Goal: Task Accomplishment & Management: Complete application form

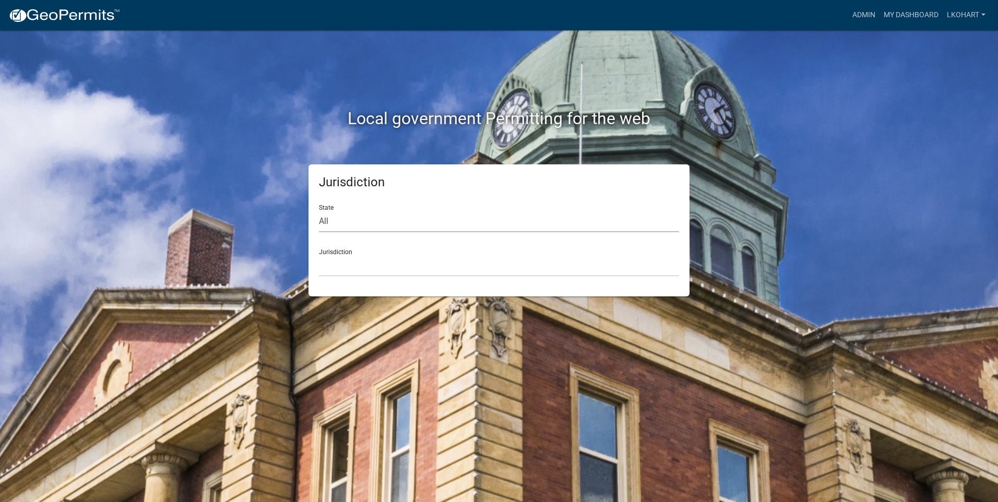
click at [344, 220] on select "All [US_STATE] [US_STATE] [US_STATE] [US_STATE] [US_STATE] [US_STATE] [US_STATE…" at bounding box center [499, 221] width 360 height 21
select select "[US_STATE]"
click at [319, 211] on select "All [US_STATE] [US_STATE] [US_STATE] [US_STATE] [US_STATE] [US_STATE] [US_STATE…" at bounding box center [499, 221] width 360 height 21
click at [390, 266] on select "[GEOGRAPHIC_DATA], [US_STATE] [GEOGRAPHIC_DATA], [US_STATE] [GEOGRAPHIC_DATA], …" at bounding box center [499, 265] width 360 height 21
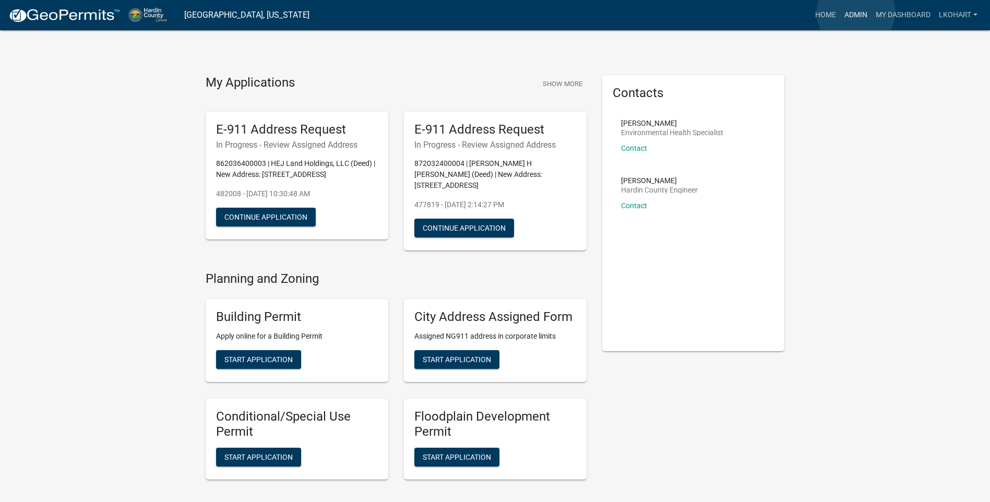
click at [856, 12] on link "Admin" at bounding box center [855, 15] width 31 height 20
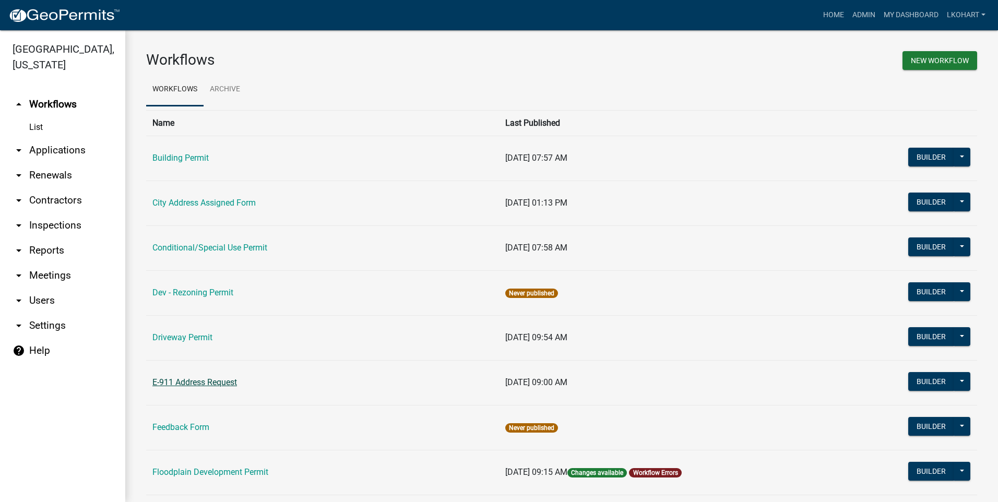
click at [183, 382] on link "E-911 Address Request" at bounding box center [194, 382] width 85 height 10
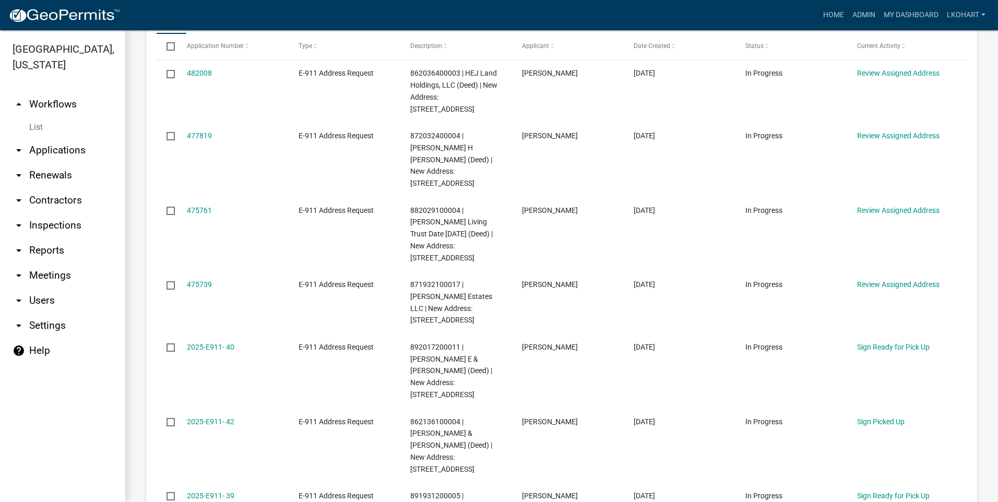
scroll to position [574, 0]
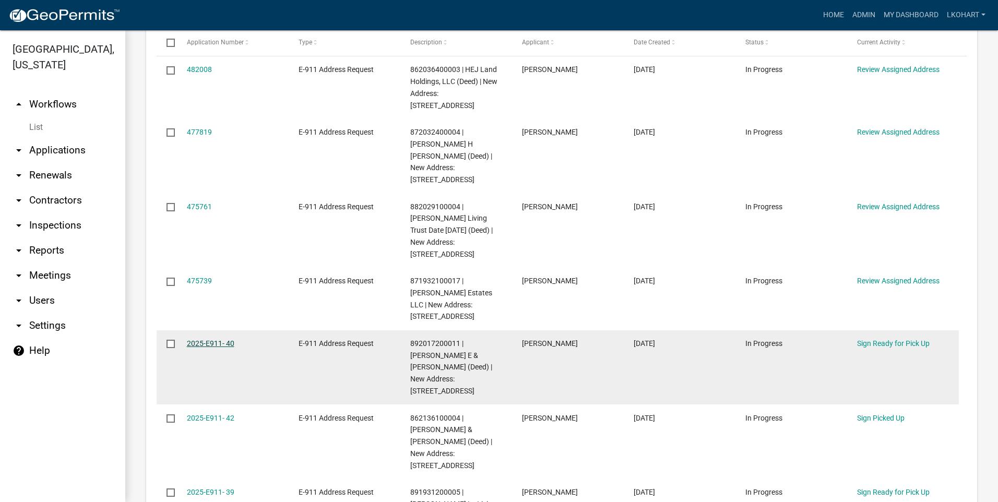
click at [199, 339] on link "2025-E911- 40" at bounding box center [210, 343] width 47 height 8
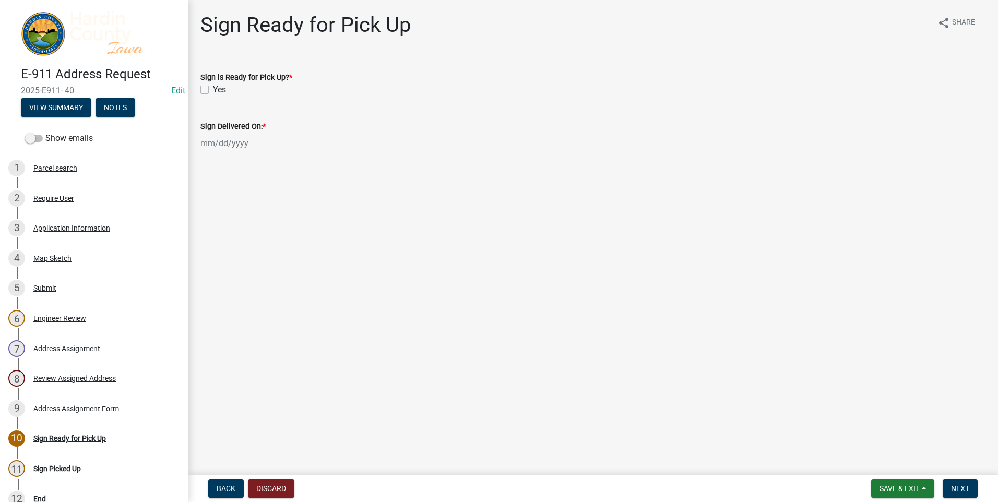
click at [370, 398] on main "Sign Ready for Pick Up share Share Sign is Ready for Pick Up? * Yes Sign Delive…" at bounding box center [593, 235] width 810 height 471
click at [220, 487] on span "Back" at bounding box center [226, 488] width 19 height 8
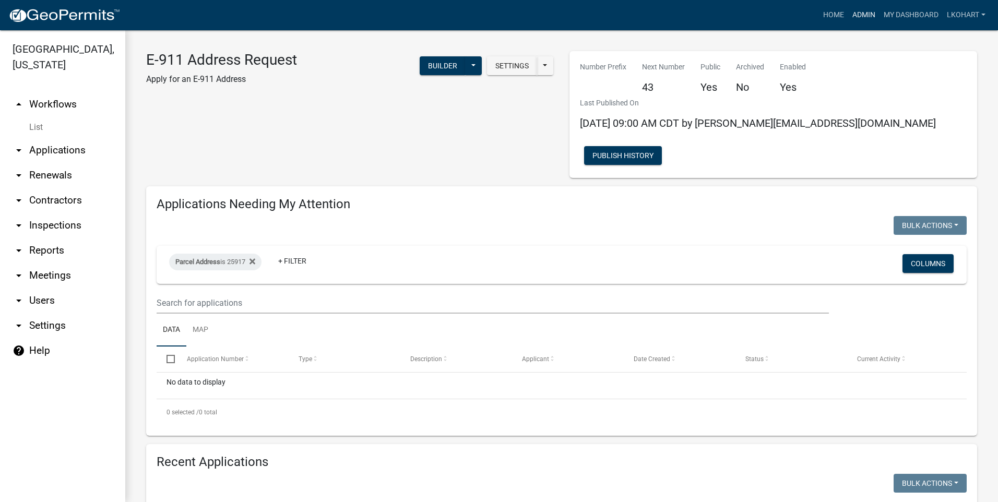
click at [858, 17] on link "Admin" at bounding box center [863, 15] width 31 height 20
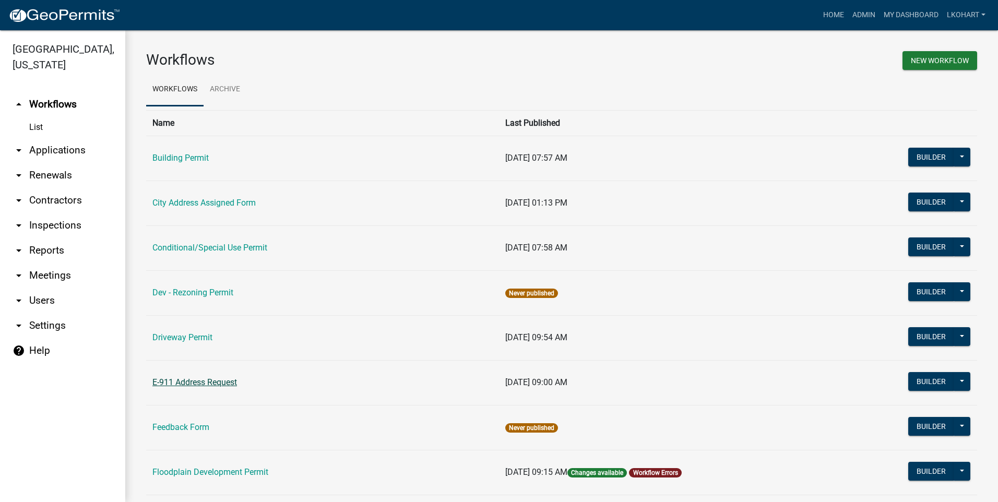
click at [188, 383] on link "E-911 Address Request" at bounding box center [194, 382] width 85 height 10
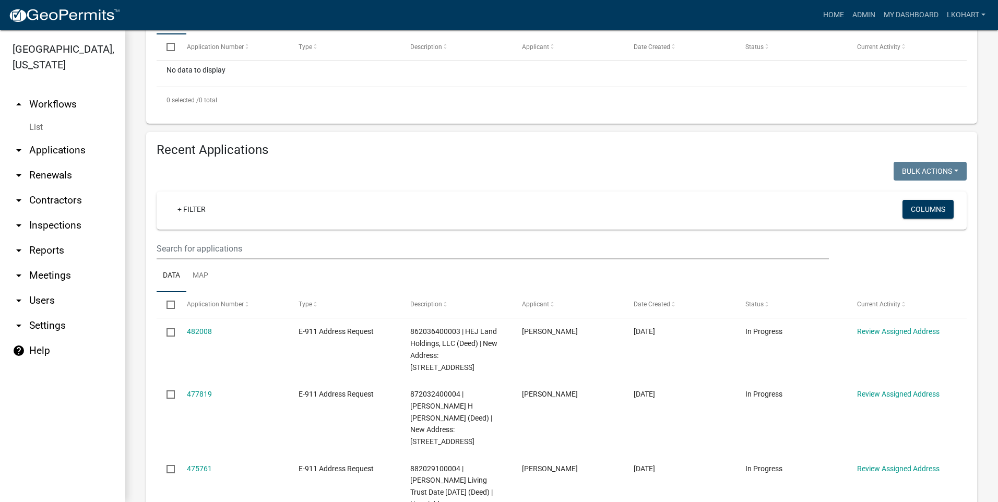
scroll to position [313, 0]
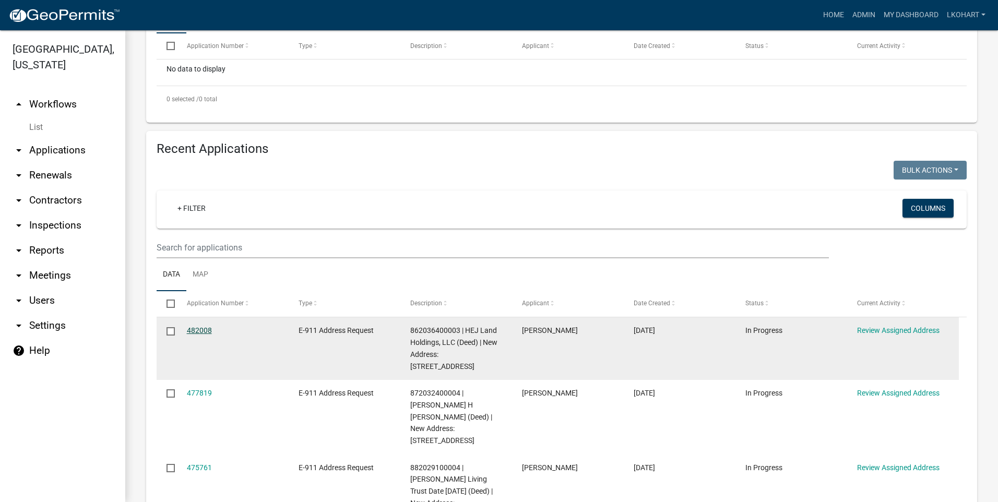
click at [199, 326] on link "482008" at bounding box center [199, 330] width 25 height 8
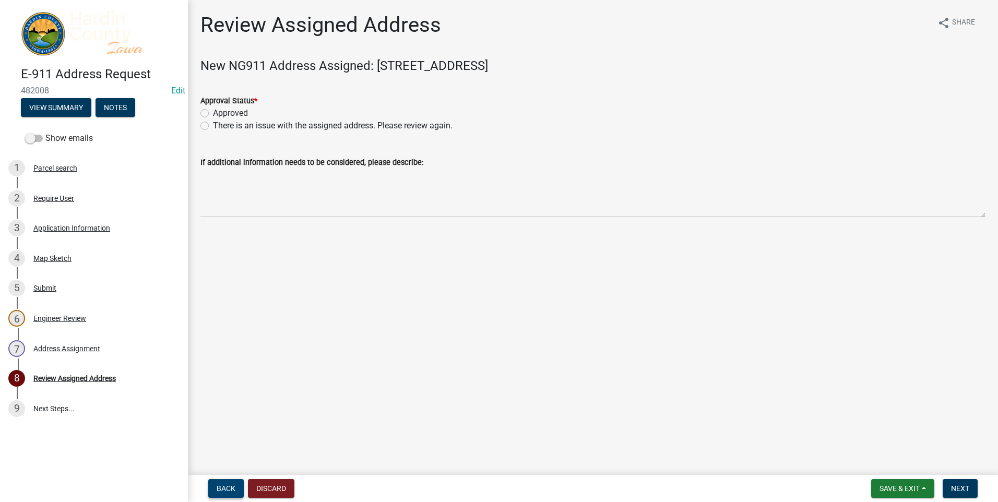
click at [225, 489] on span "Back" at bounding box center [226, 488] width 19 height 8
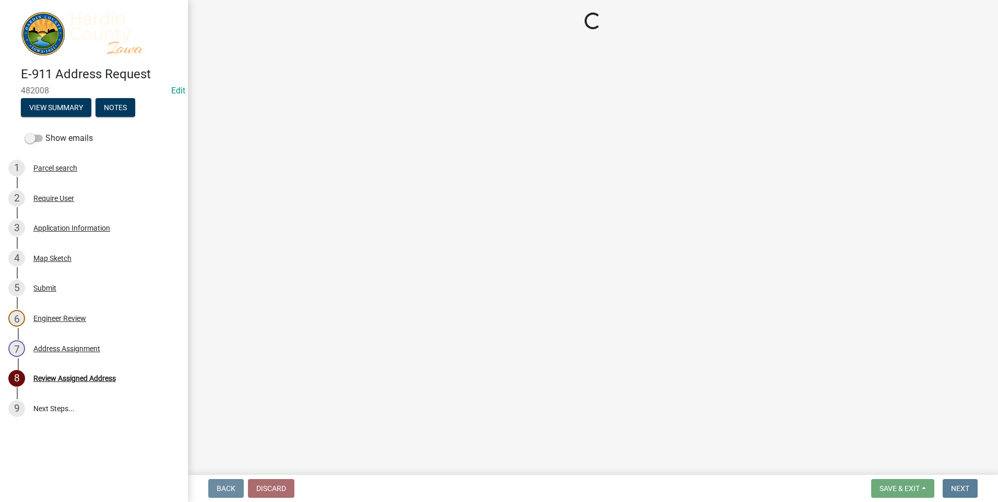
select select "3d11d555-068a-4958-9b0f-de26907a338c"
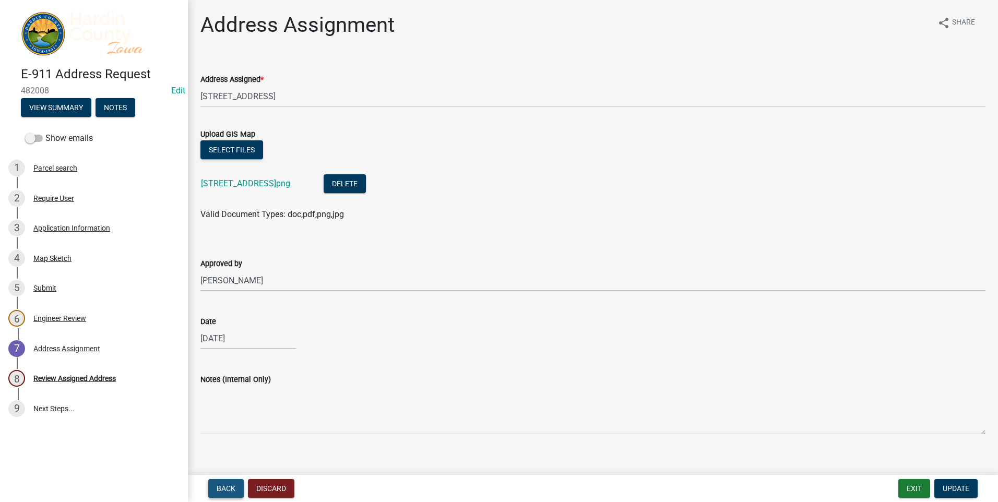
click at [222, 489] on span "Back" at bounding box center [226, 488] width 19 height 8
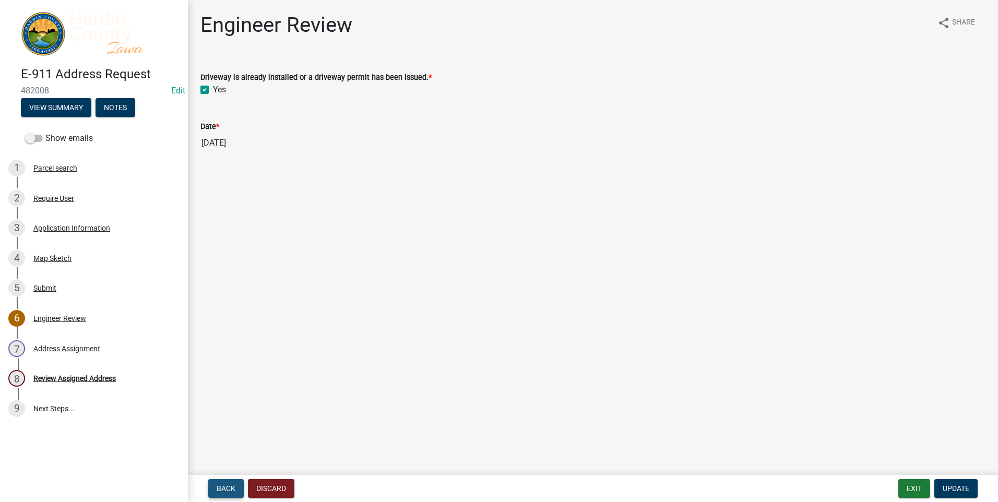
click at [222, 489] on span "Back" at bounding box center [226, 488] width 19 height 8
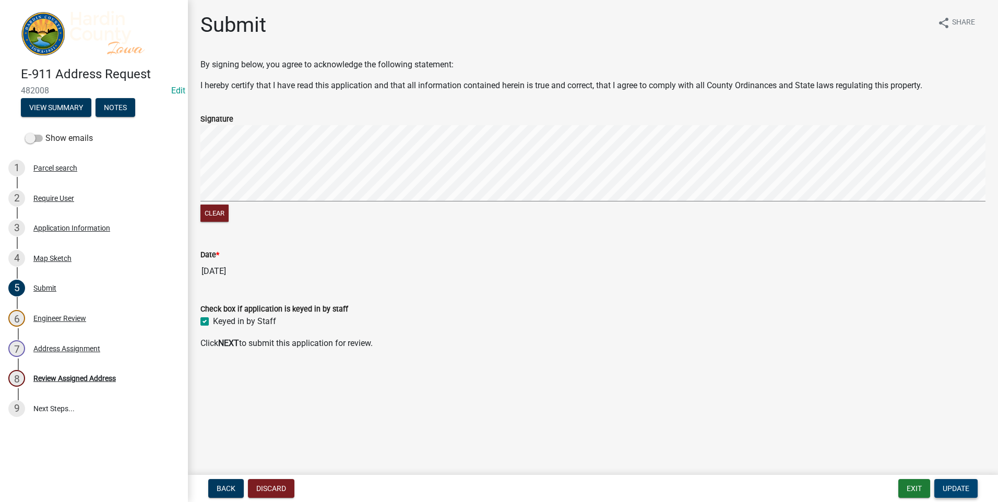
click at [952, 489] on span "Update" at bounding box center [955, 488] width 27 height 8
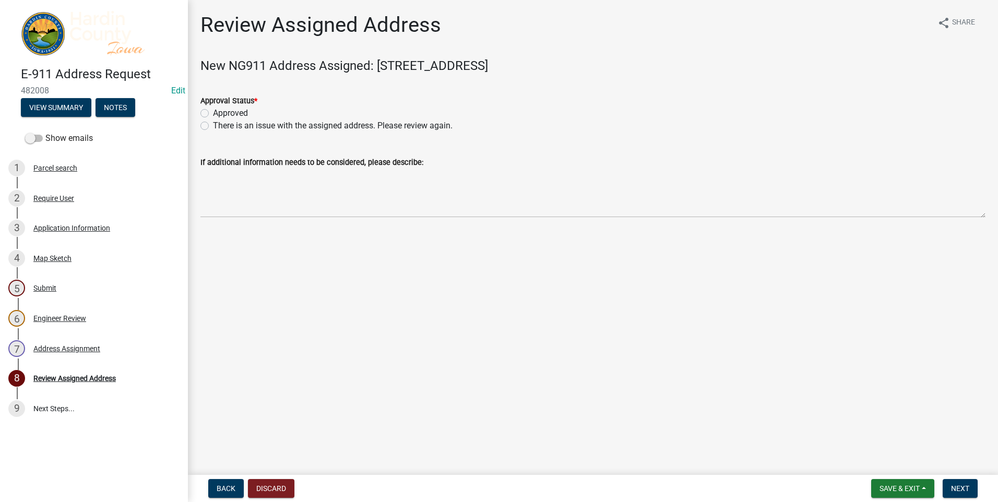
click at [213, 113] on label "Approved" at bounding box center [230, 113] width 35 height 13
click at [213, 113] on input "Approved" at bounding box center [216, 110] width 7 height 7
radio input "true"
click at [961, 490] on span "Next" at bounding box center [960, 488] width 18 height 8
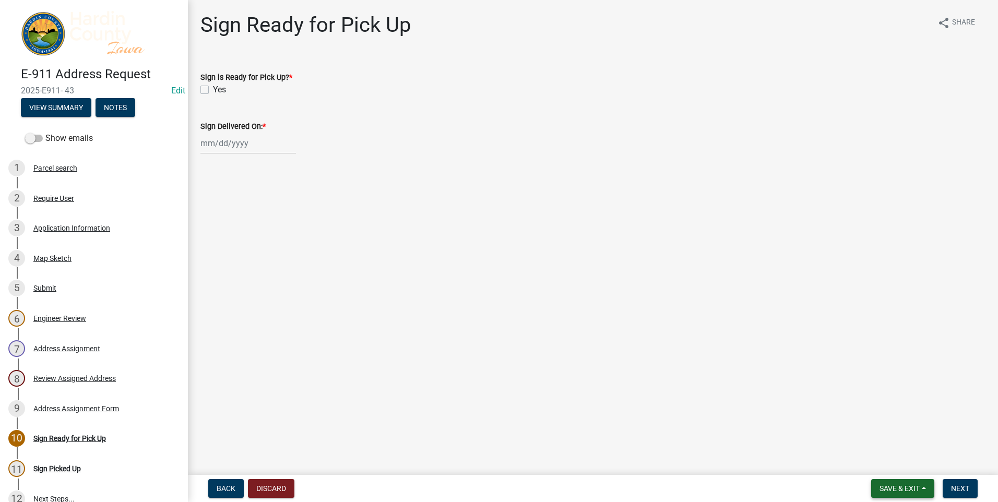
click at [907, 487] on span "Save & Exit" at bounding box center [899, 488] width 40 height 8
click at [867, 434] on button "Save" at bounding box center [891, 436] width 83 height 25
click at [918, 490] on span "Save & Exit" at bounding box center [899, 488] width 40 height 8
click at [885, 460] on button "Save & Exit" at bounding box center [891, 461] width 83 height 25
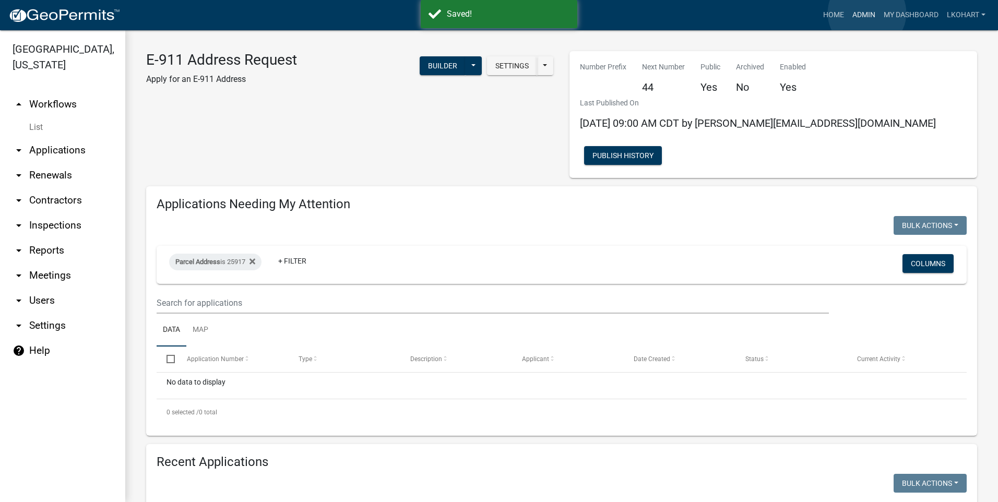
click at [867, 13] on link "Admin" at bounding box center [863, 15] width 31 height 20
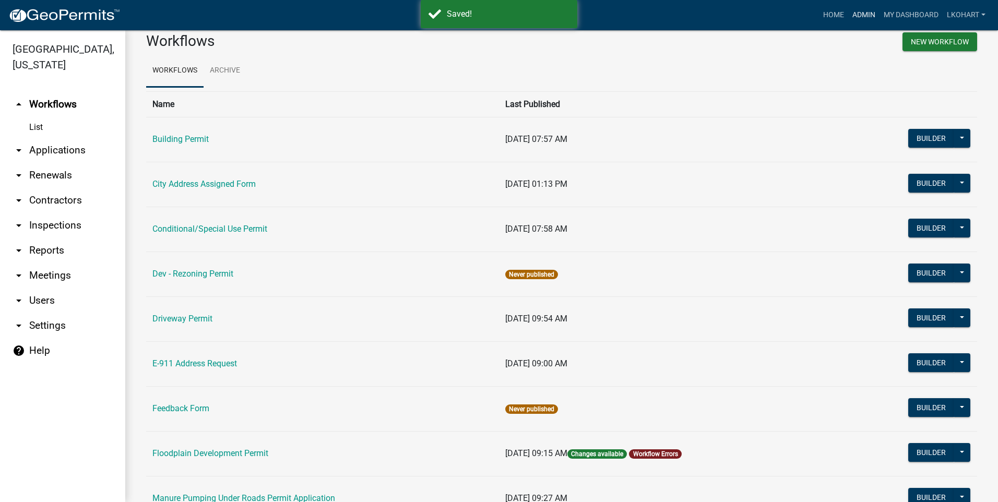
scroll to position [52, 0]
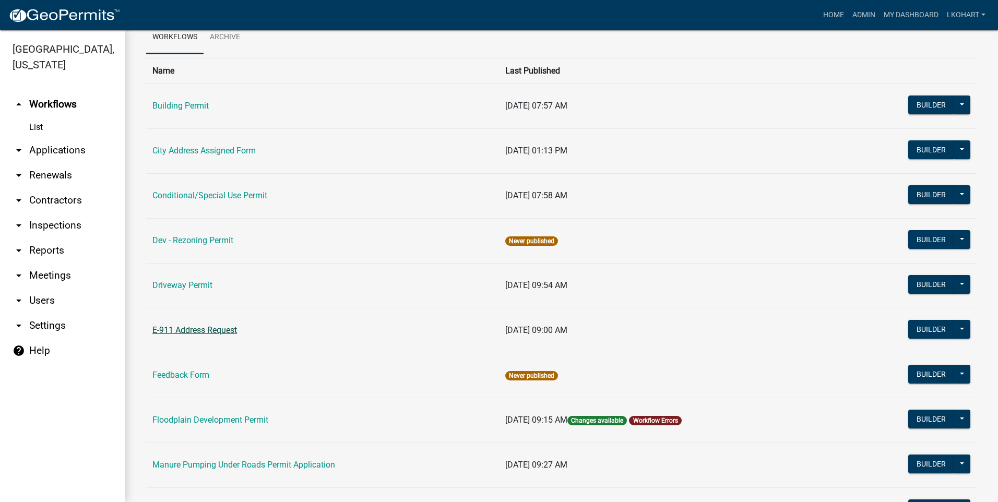
click at [193, 329] on link "E-911 Address Request" at bounding box center [194, 330] width 85 height 10
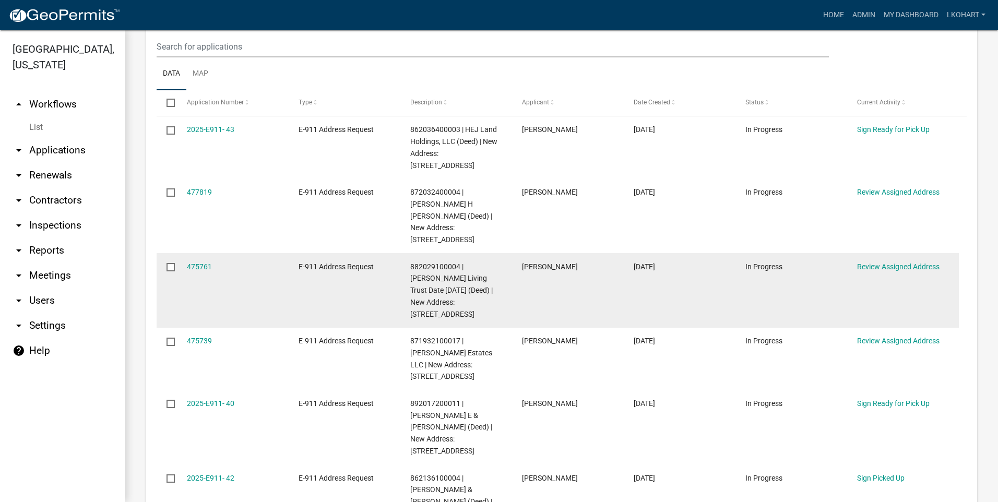
scroll to position [522, 0]
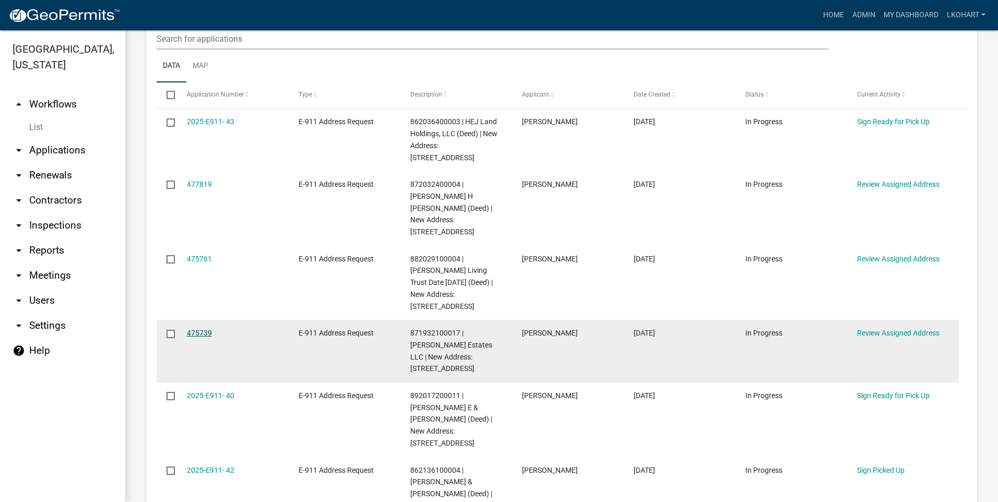
click at [203, 329] on link "475739" at bounding box center [199, 333] width 25 height 8
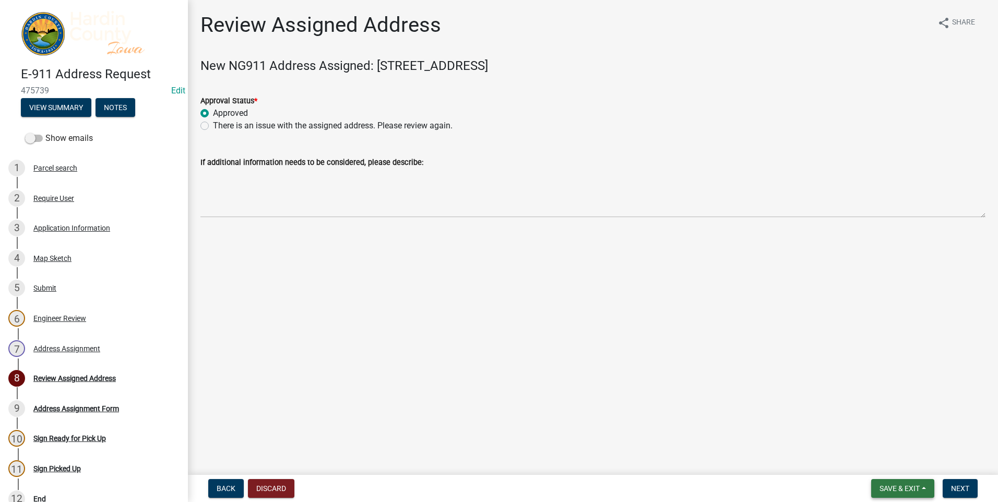
click at [911, 489] on span "Save & Exit" at bounding box center [899, 488] width 40 height 8
click at [874, 435] on button "Save" at bounding box center [891, 436] width 83 height 25
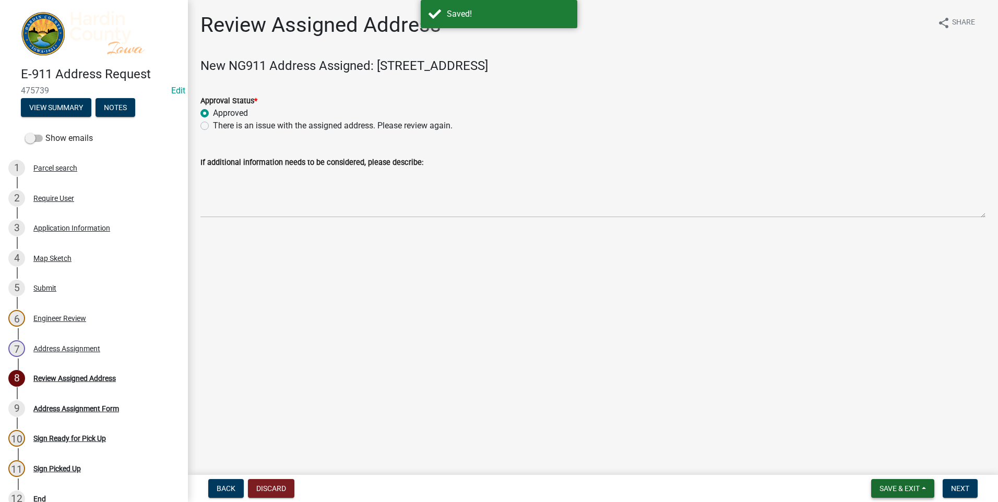
click at [897, 484] on span "Save & Exit" at bounding box center [899, 488] width 40 height 8
click at [886, 461] on button "Save & Exit" at bounding box center [891, 461] width 83 height 25
